Goal: Task Accomplishment & Management: Manage account settings

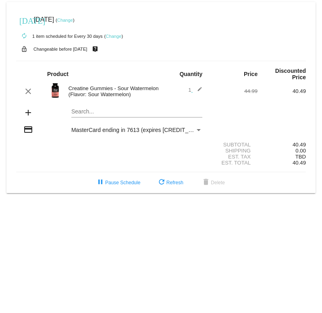
click at [73, 21] on link "Change" at bounding box center [65, 20] width 16 height 5
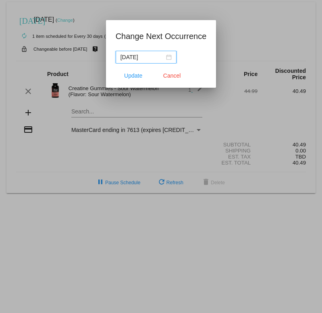
click at [158, 56] on div "[DATE]" at bounding box center [145, 57] width 51 height 9
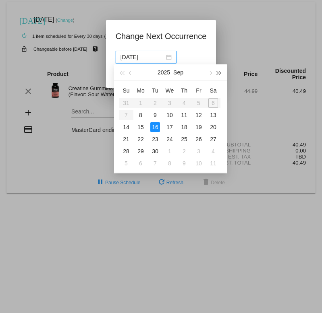
click at [220, 72] on span "button" at bounding box center [219, 73] width 4 height 4
click at [127, 73] on button "button" at bounding box center [130, 72] width 9 height 16
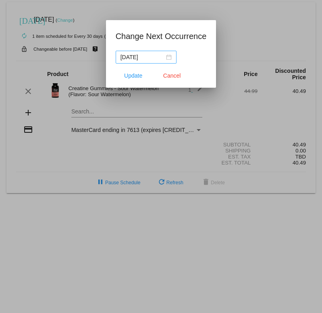
click at [163, 58] on div "[DATE]" at bounding box center [145, 57] width 51 height 9
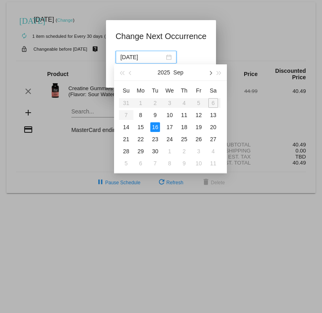
click at [211, 70] on button "button" at bounding box center [209, 72] width 9 height 16
click at [131, 73] on span "button" at bounding box center [131, 73] width 4 height 4
click at [209, 73] on span "button" at bounding box center [210, 73] width 4 height 4
click at [168, 101] on div "1" at bounding box center [170, 103] width 10 height 10
type input "[DATE]"
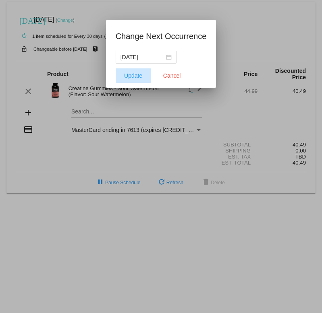
click at [139, 79] on button "Update" at bounding box center [133, 75] width 35 height 15
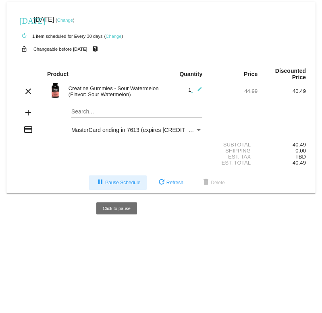
click at [118, 189] on button "pause Pause Schedule" at bounding box center [118, 183] width 58 height 15
